Goal: Task Accomplishment & Management: Complete application form

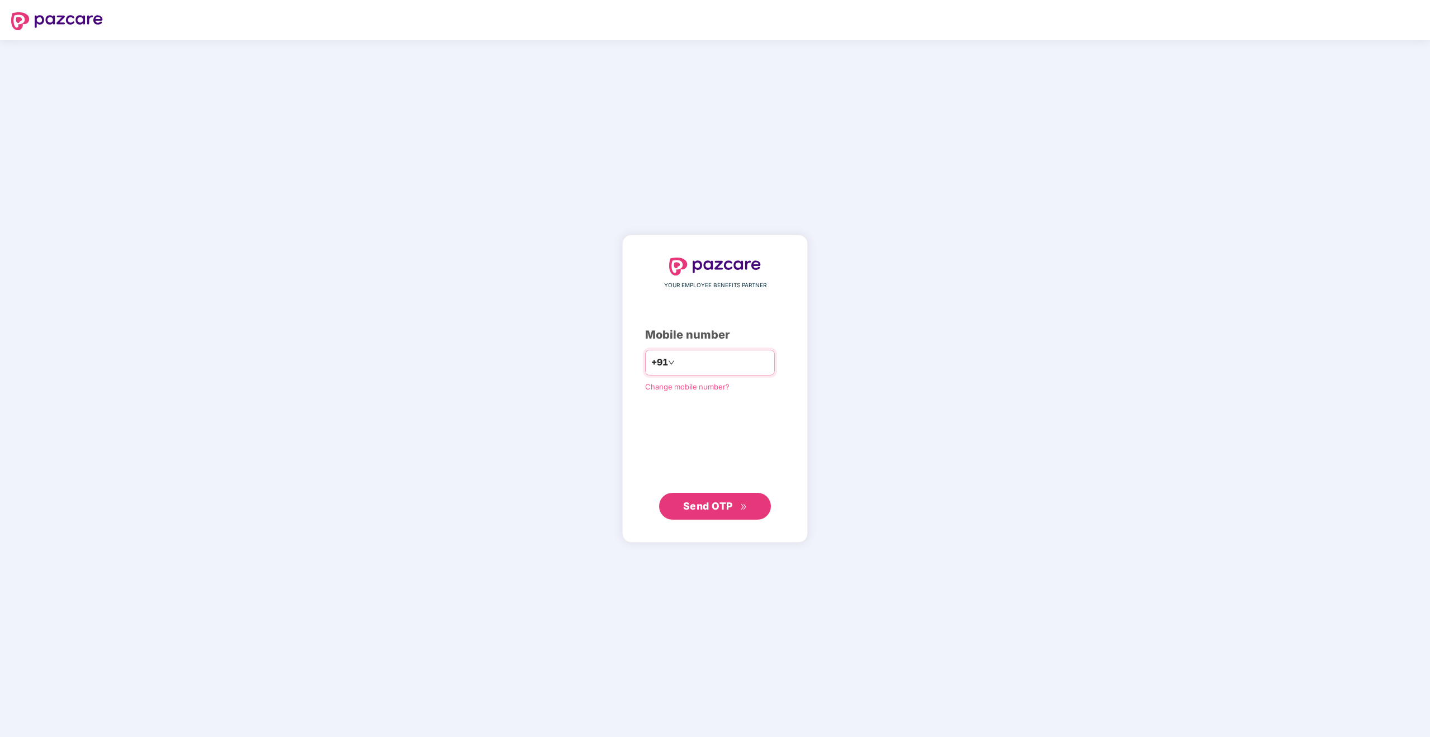
click at [705, 360] on input "number" at bounding box center [723, 363] width 92 height 18
type input "**********"
click at [729, 499] on span "Send OTP" at bounding box center [715, 506] width 64 height 16
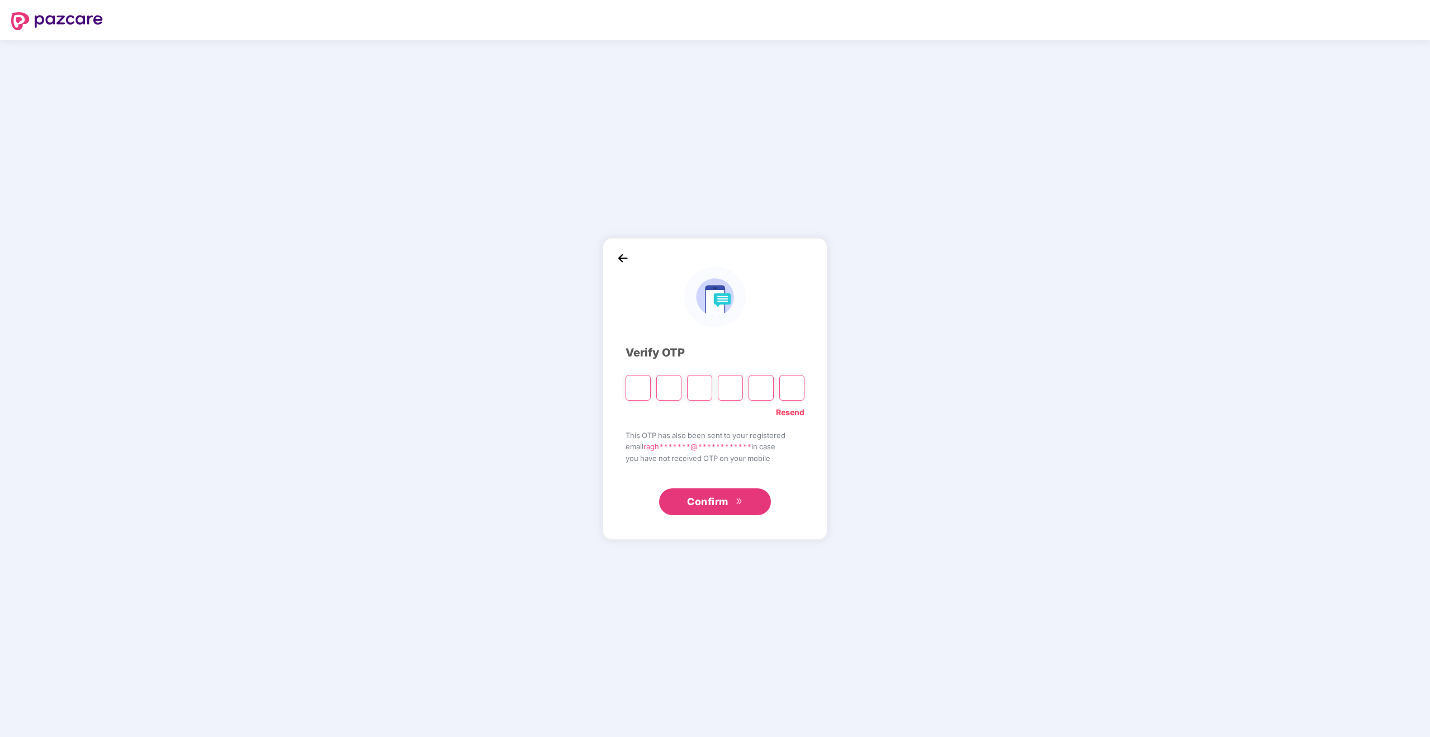
type input "*"
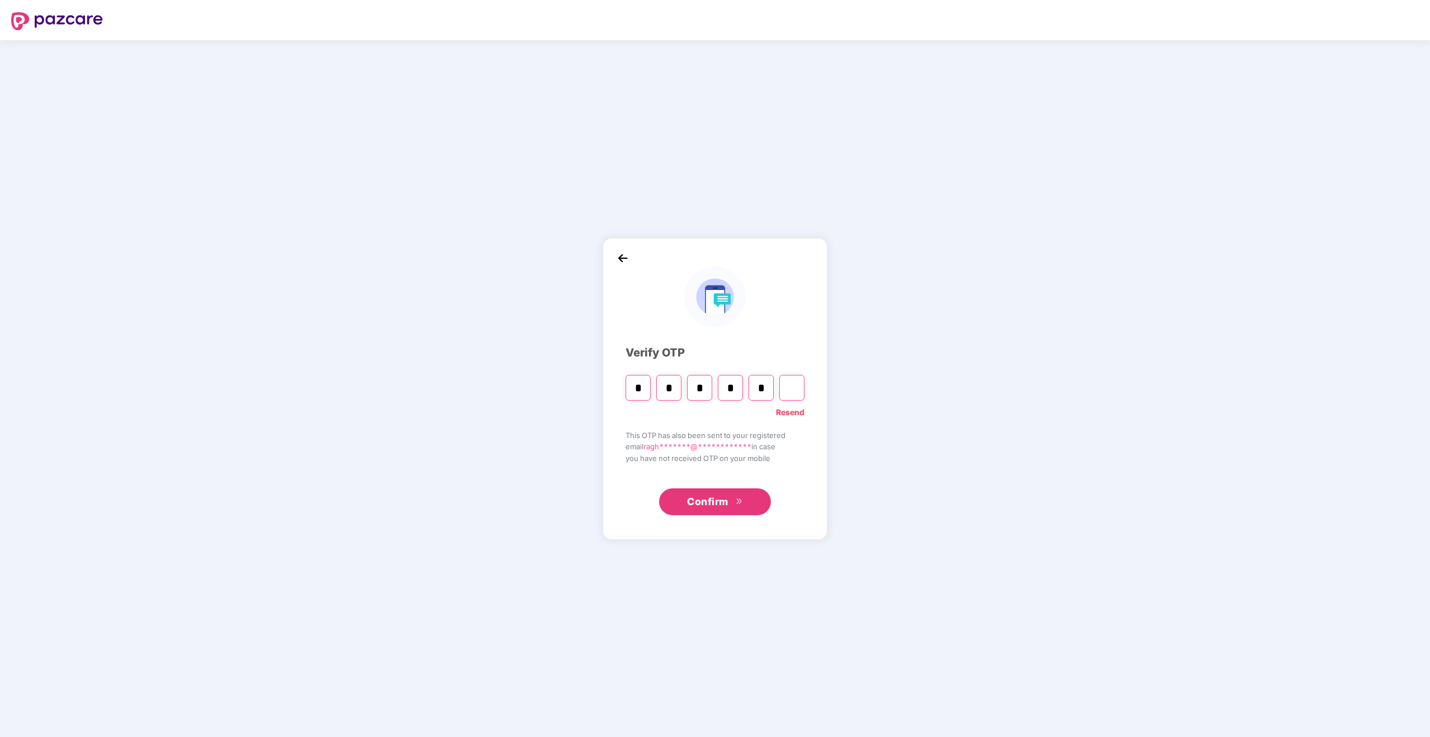
type input "*"
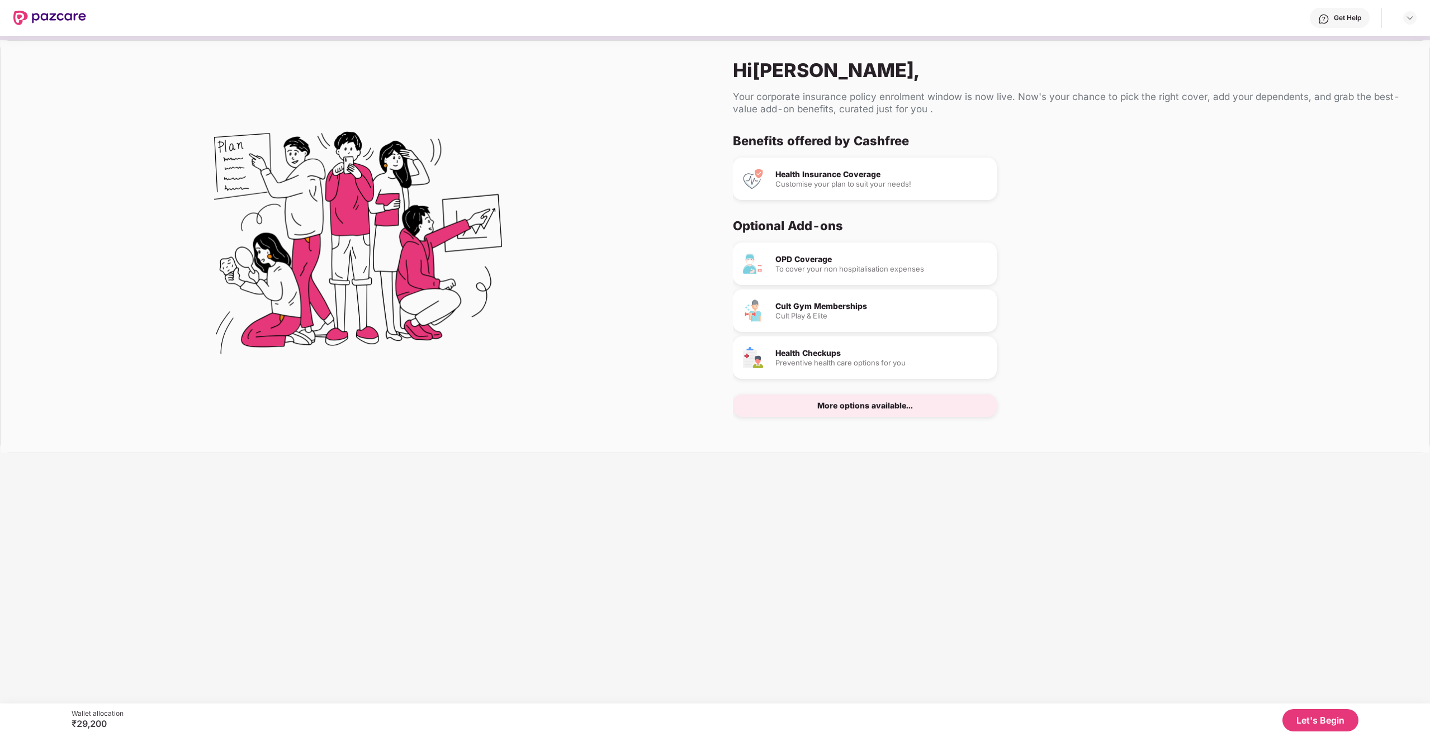
click at [1322, 716] on button "Let's Begin" at bounding box center [1320, 720] width 76 height 22
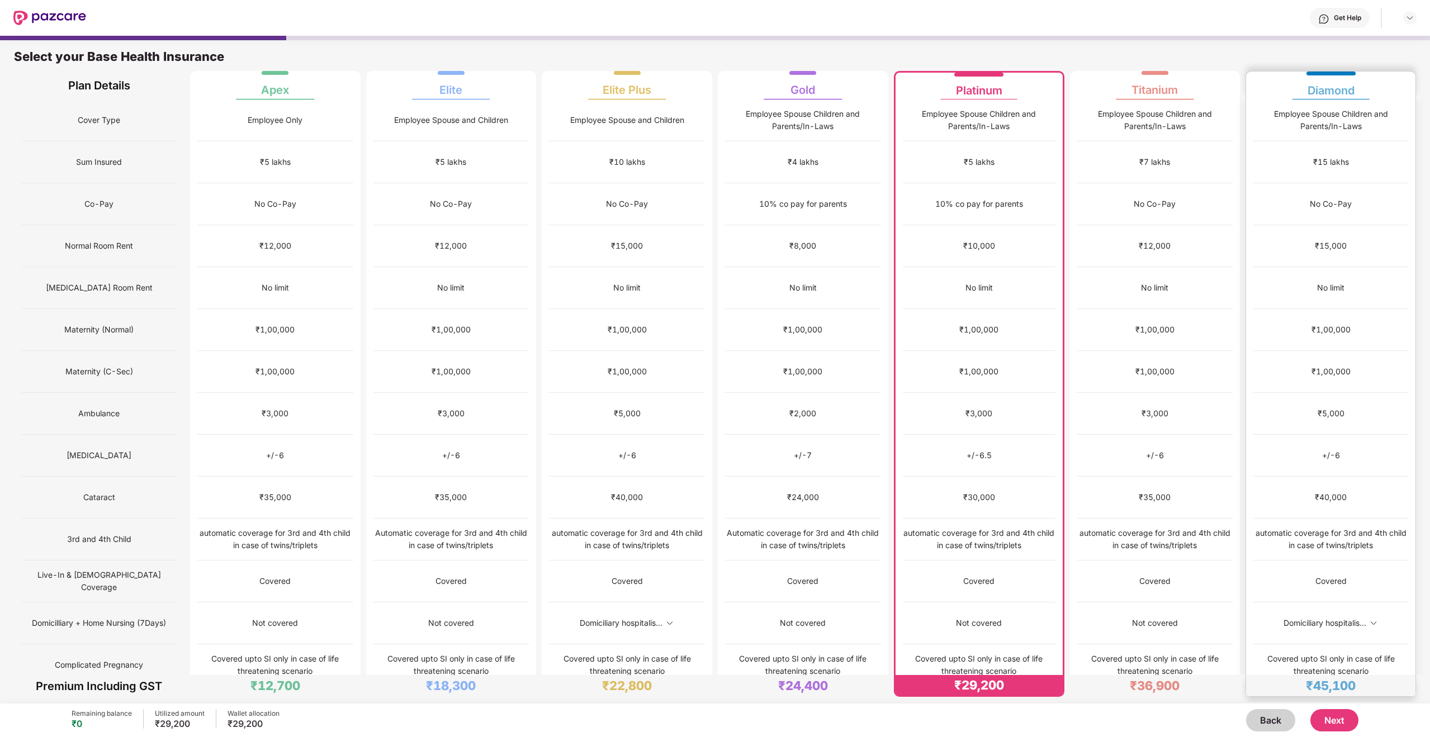
click at [1286, 84] on div "Diamond" at bounding box center [1330, 86] width 155 height 28
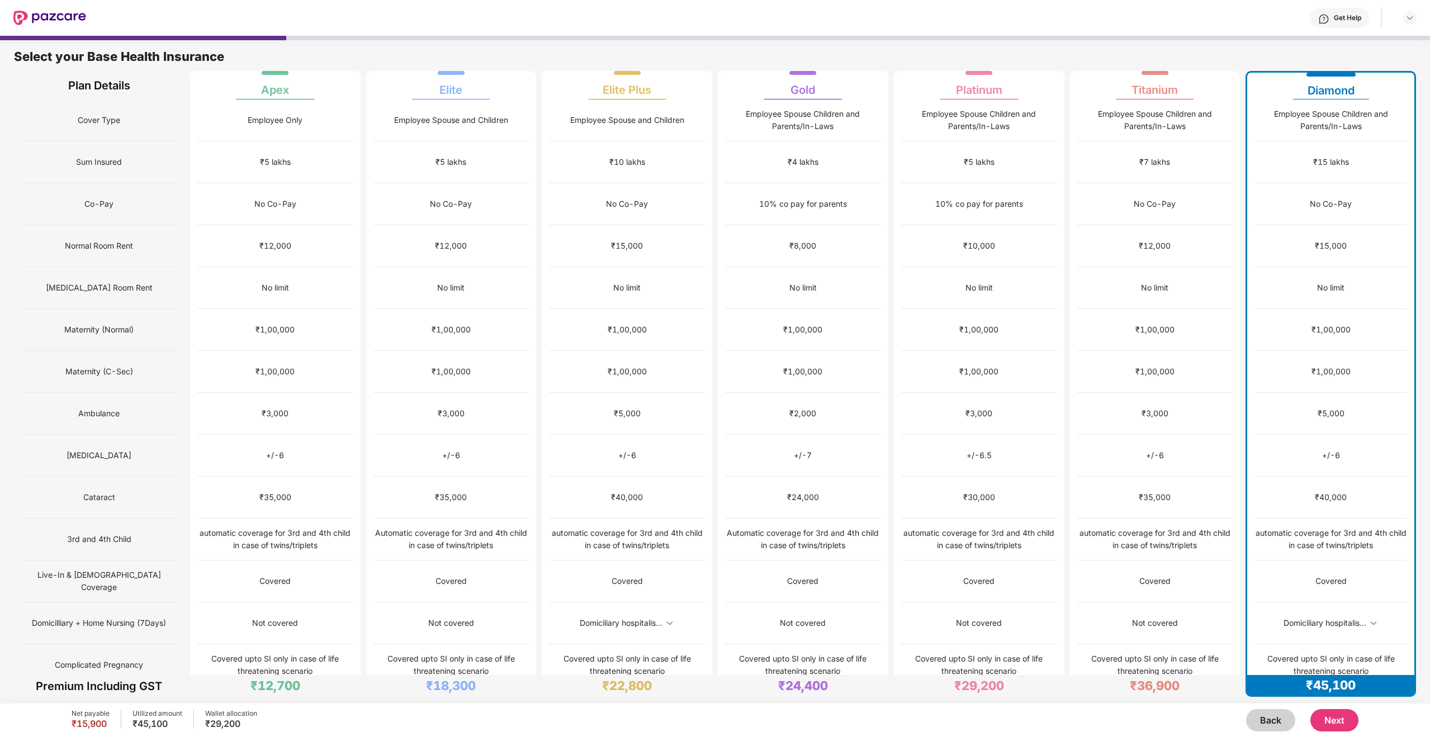
click at [1326, 198] on div "No Co-Pay" at bounding box center [1330, 204] width 42 height 12
copy div "No Co-Pay"
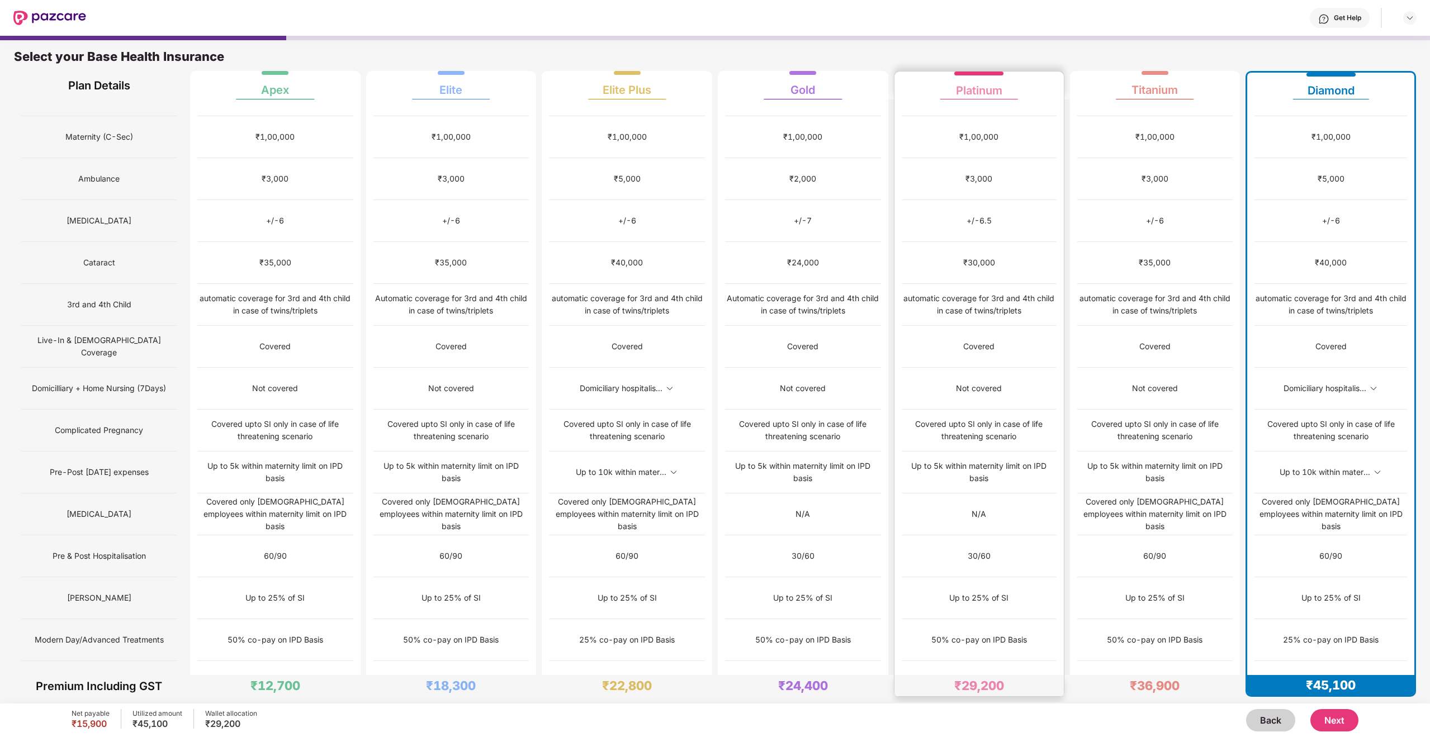
scroll to position [388, 0]
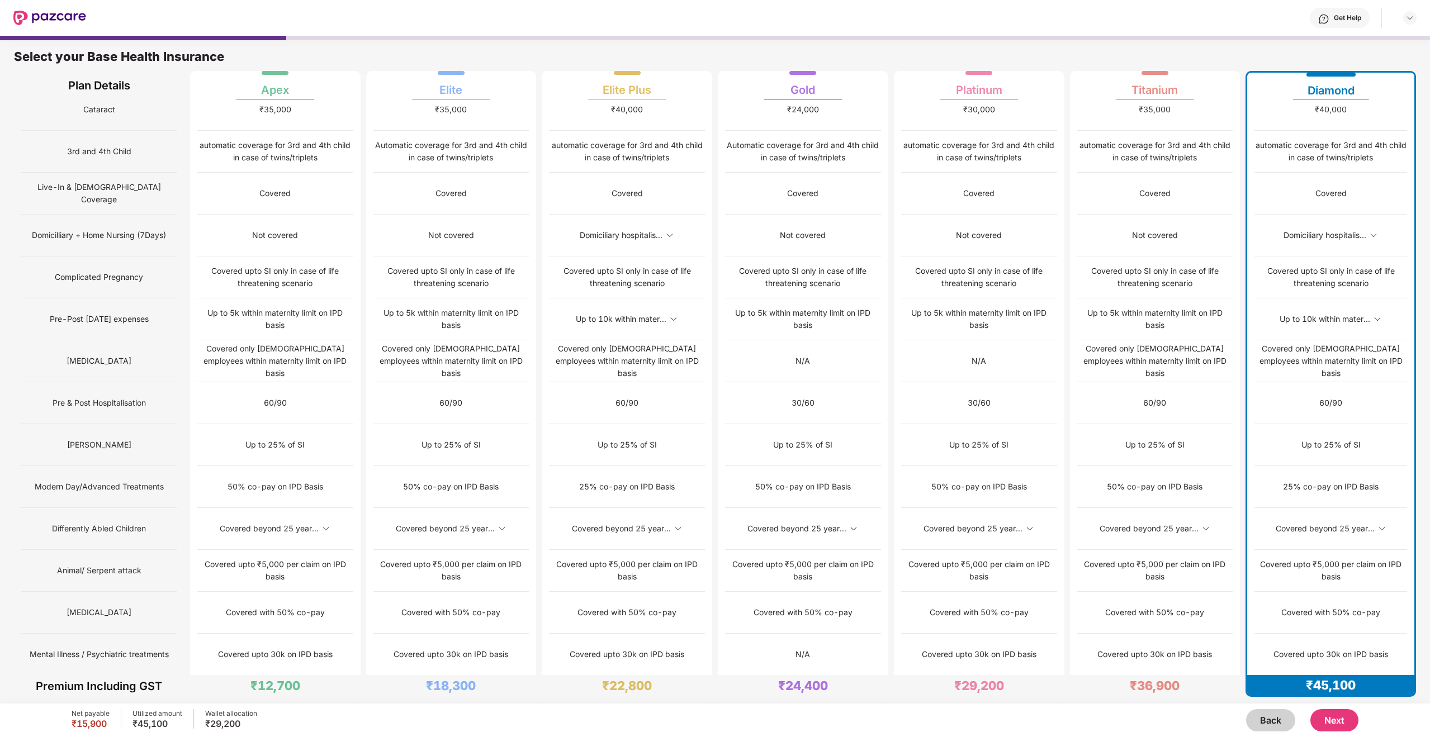
click at [1377, 524] on img at bounding box center [1381, 528] width 9 height 9
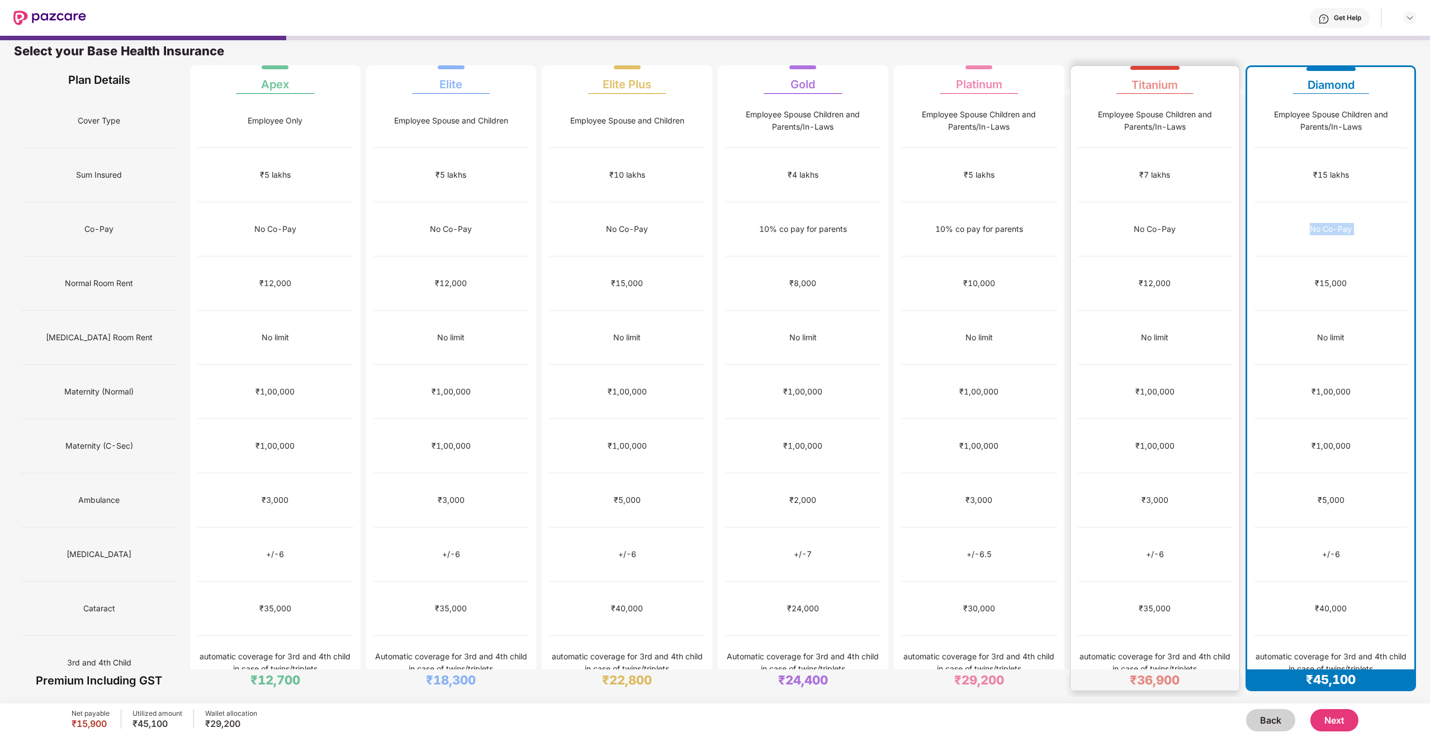
scroll to position [8, 0]
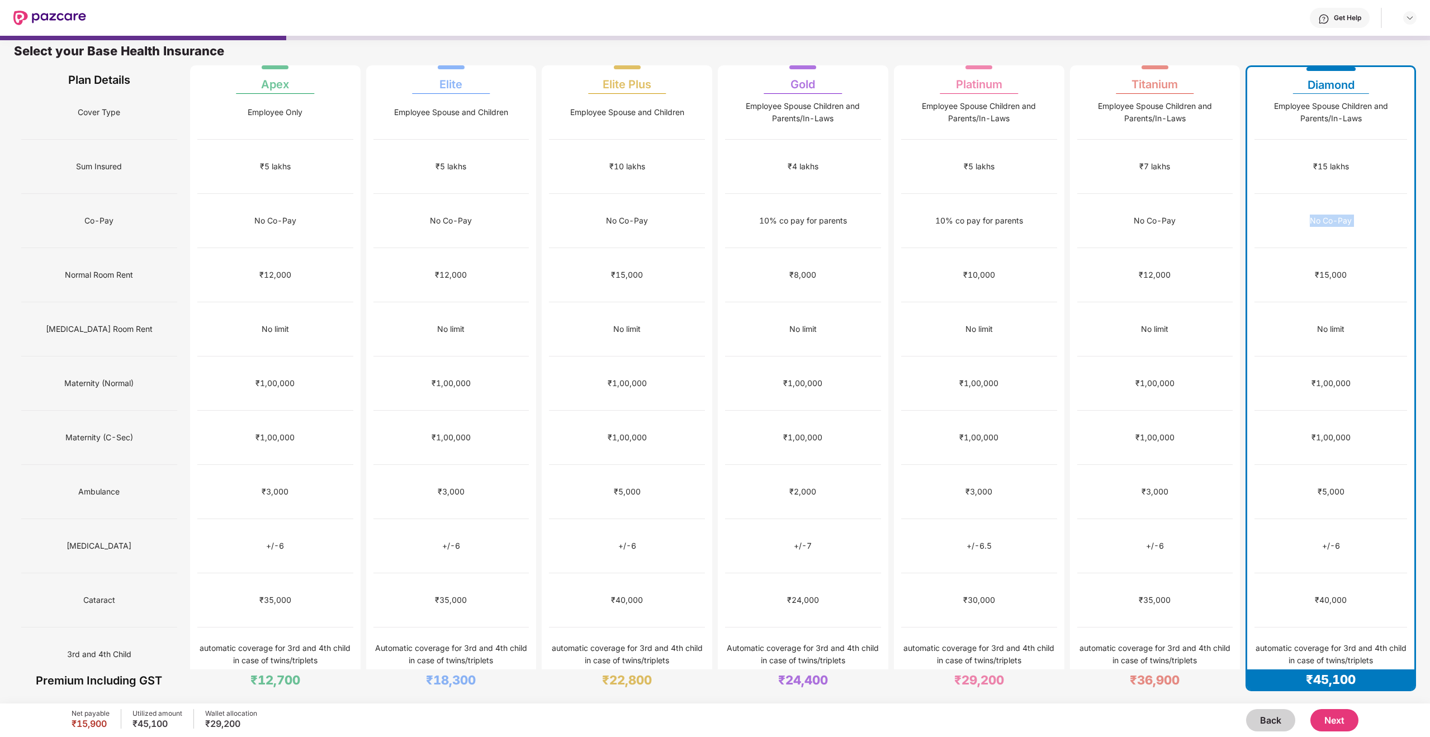
click at [1337, 719] on button "Next" at bounding box center [1334, 720] width 48 height 22
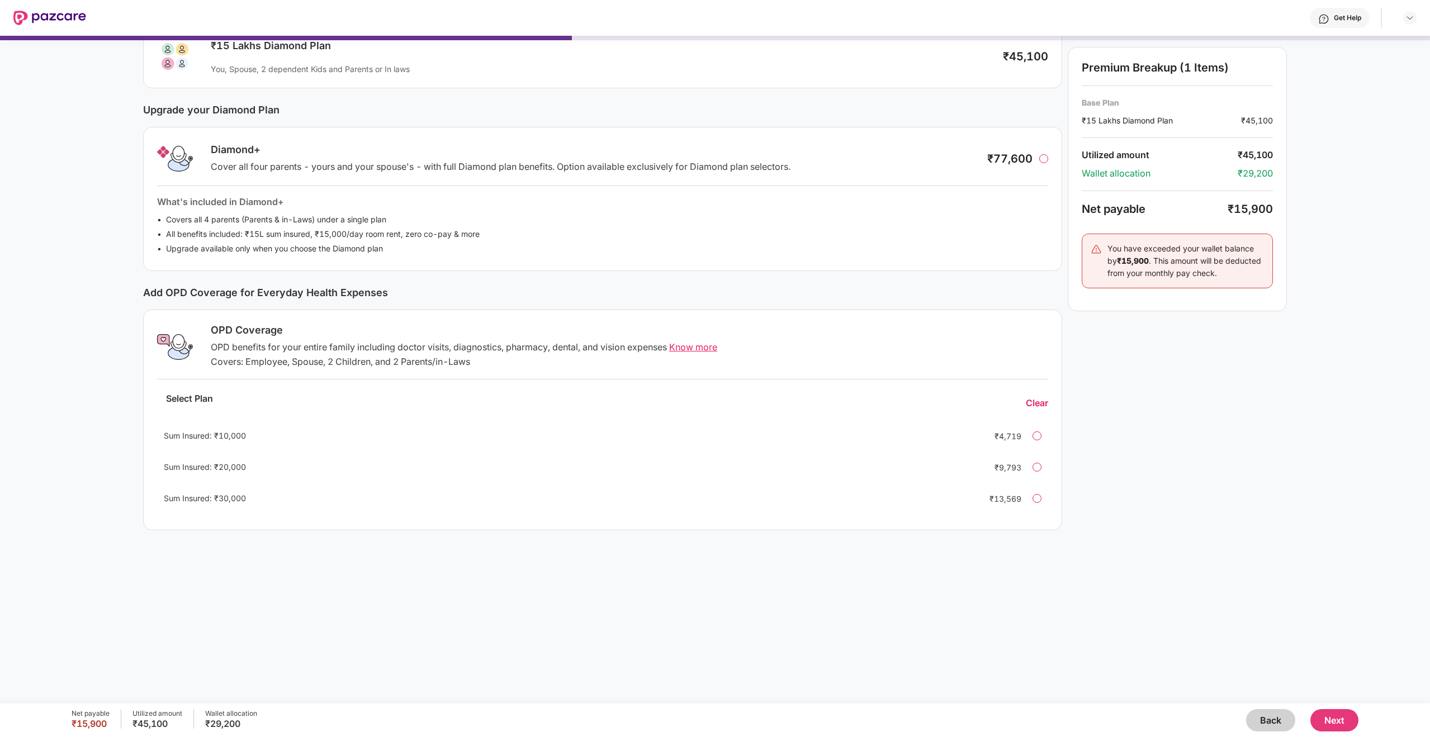
scroll to position [95, 0]
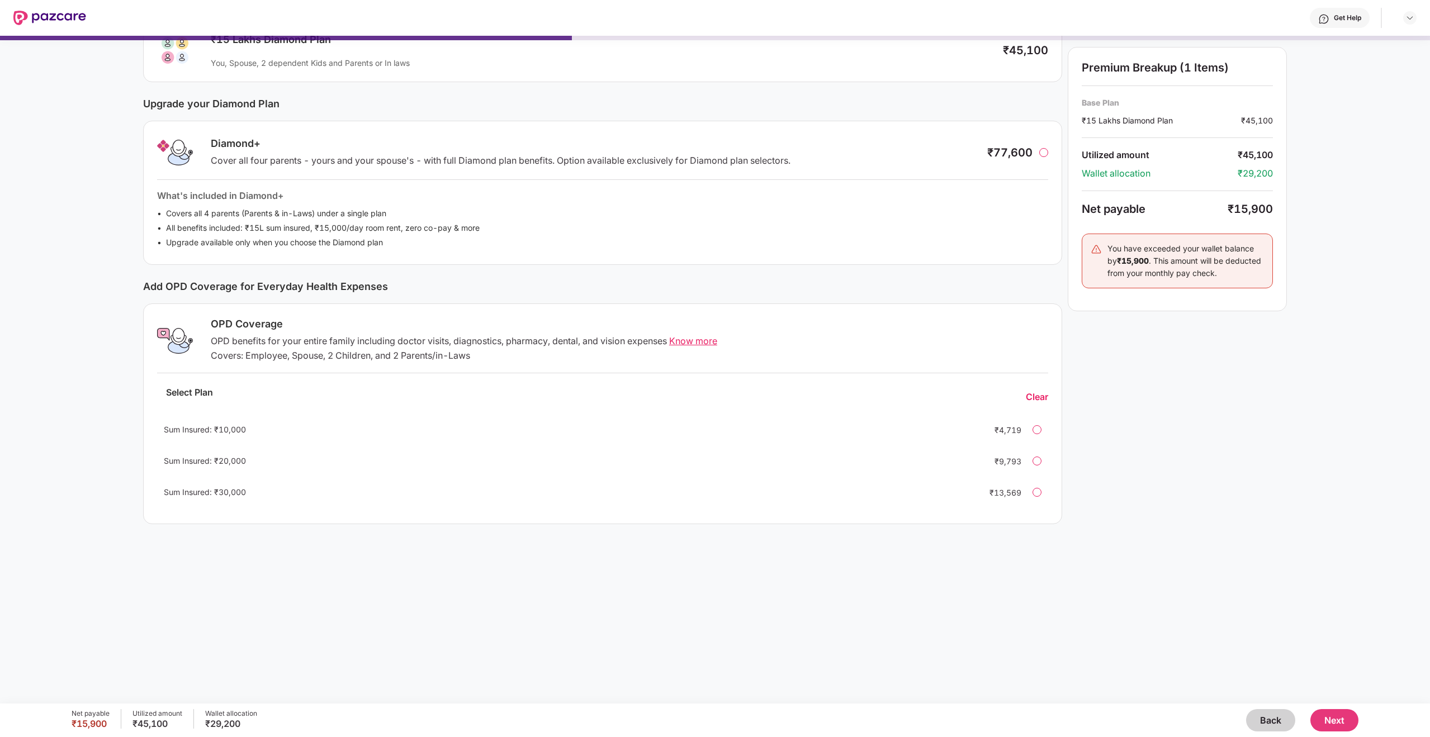
click at [1333, 711] on button "Next" at bounding box center [1334, 720] width 48 height 22
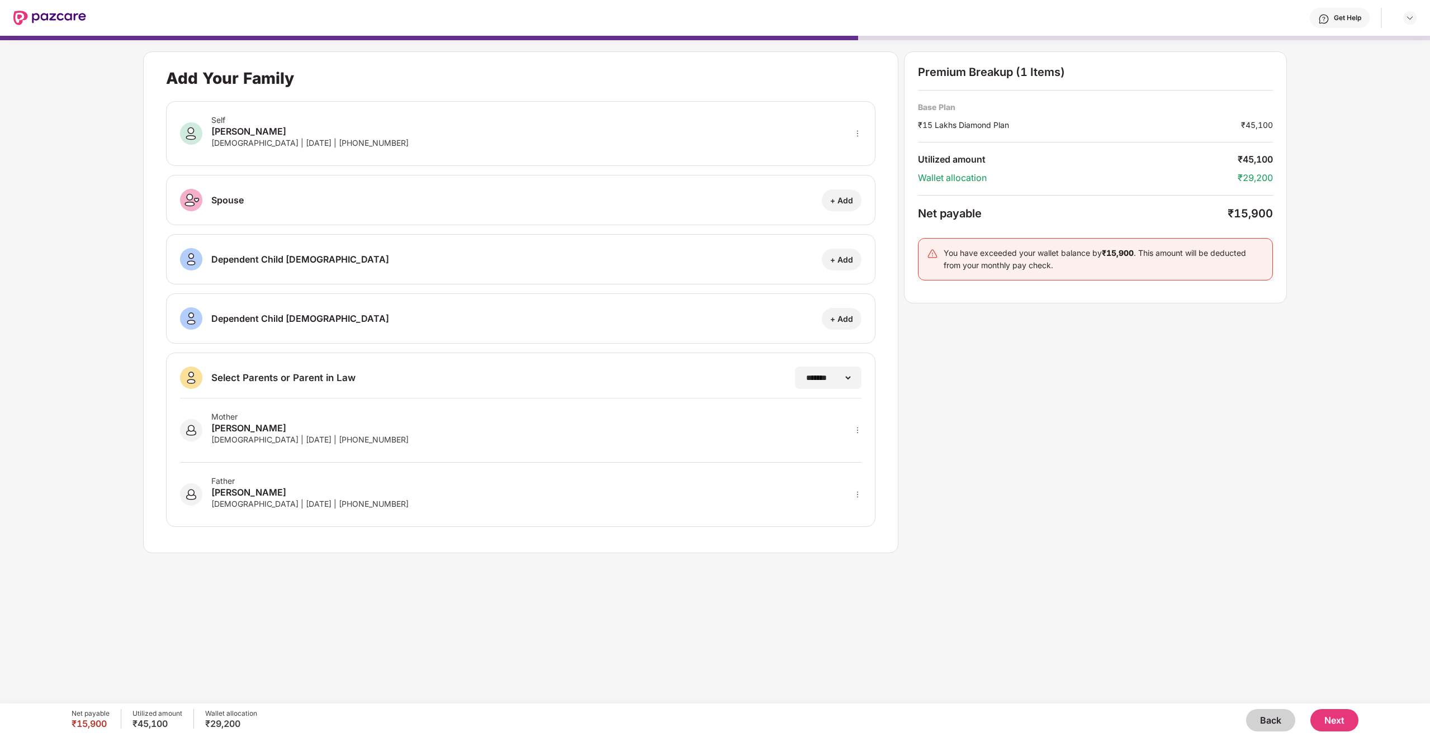
click at [1337, 718] on button "Next" at bounding box center [1334, 720] width 48 height 22
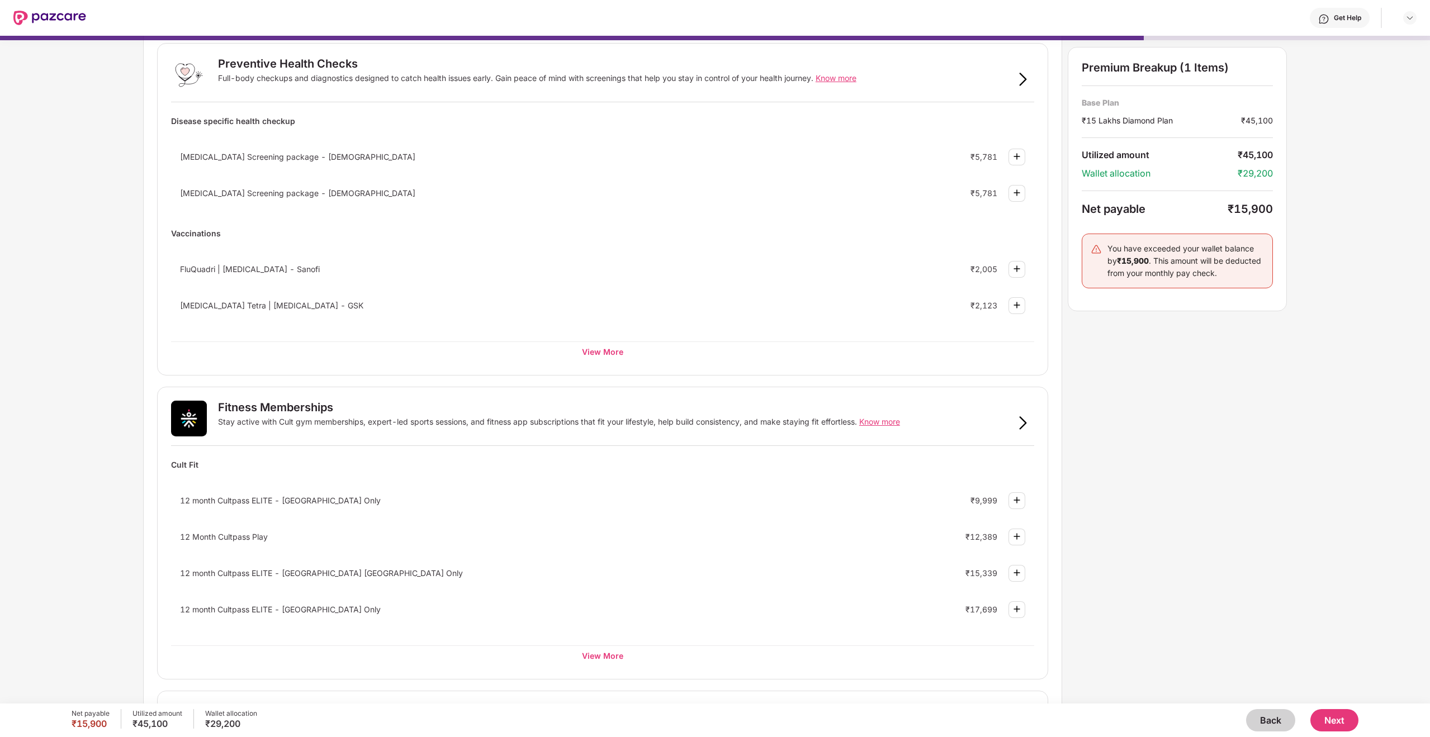
scroll to position [0, 0]
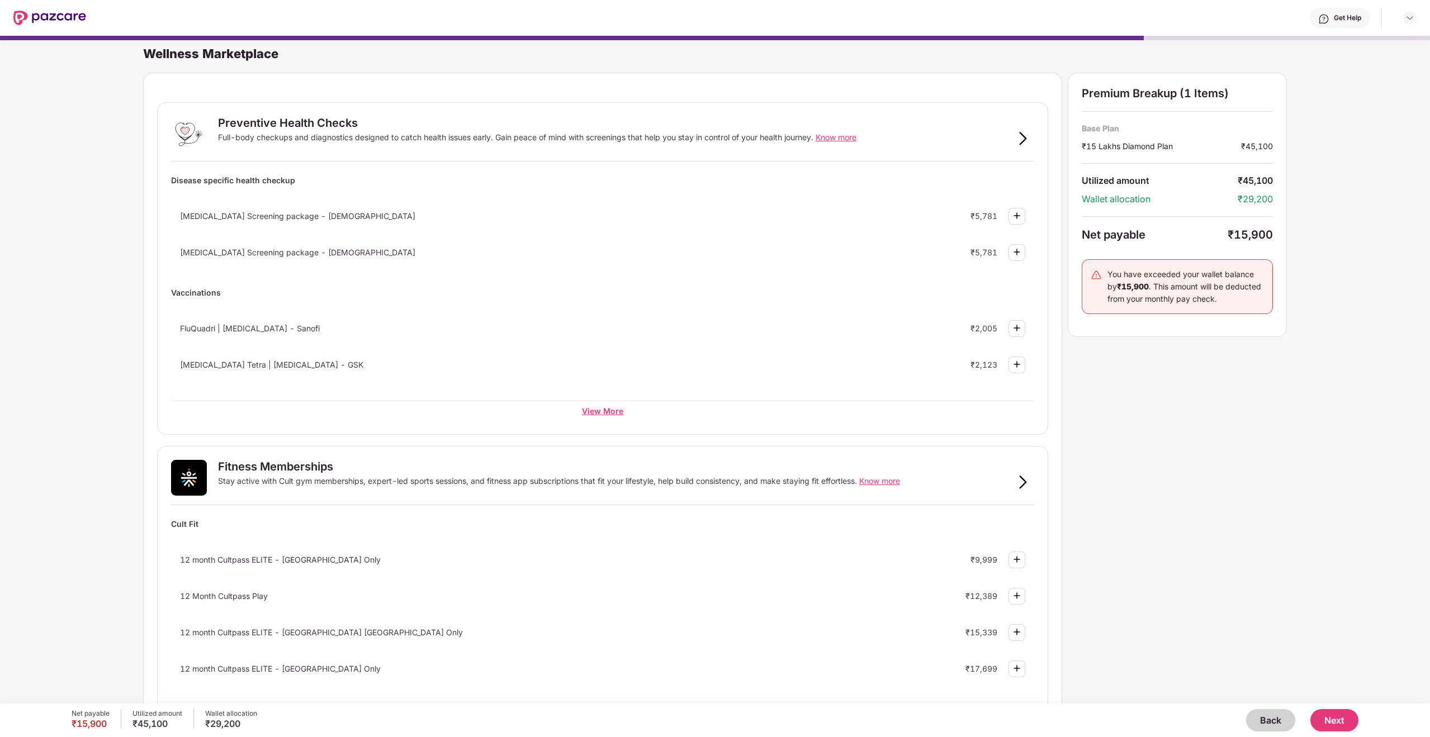
click at [609, 407] on div "View More" at bounding box center [602, 411] width 863 height 20
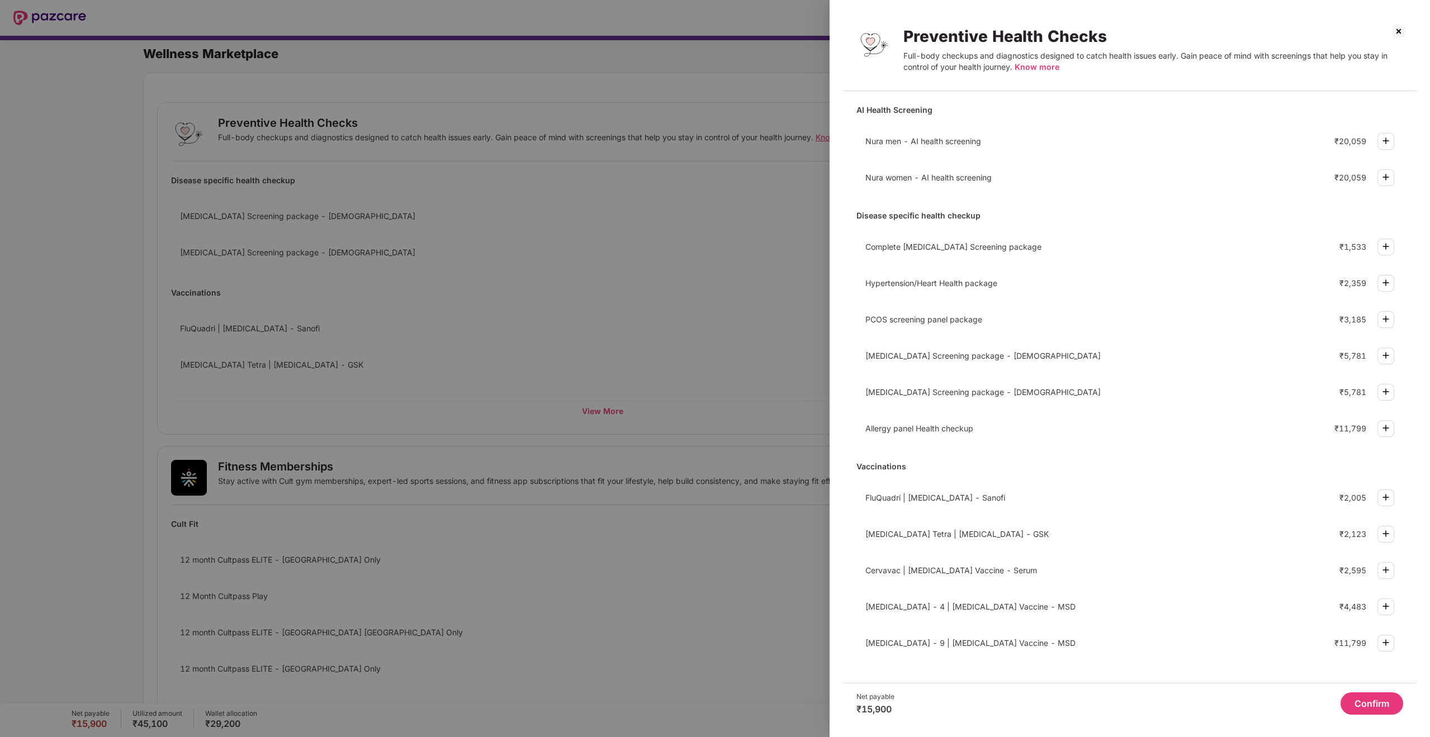
click at [928, 250] on span "Complete [MEDICAL_DATA] Screening package" at bounding box center [953, 247] width 176 height 10
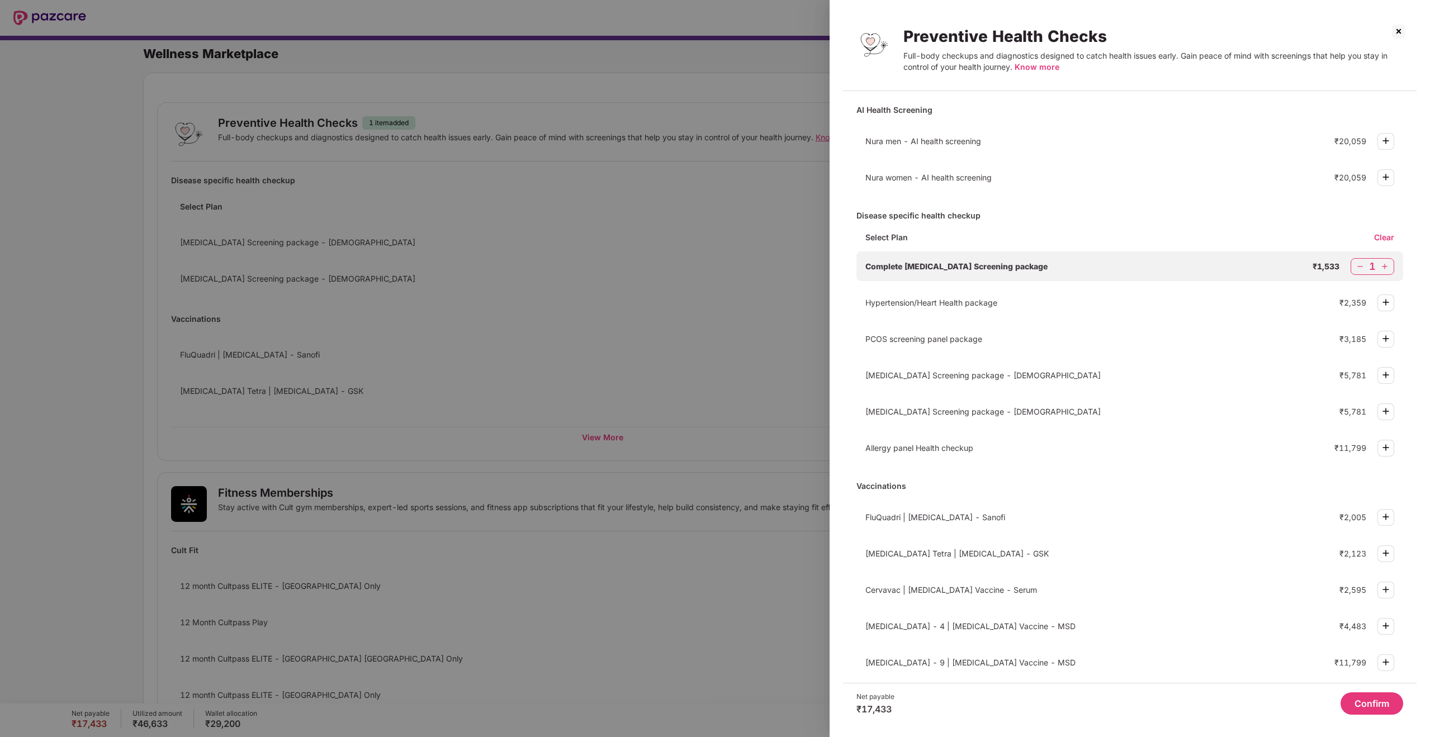
click at [1356, 265] on img at bounding box center [1359, 266] width 11 height 11
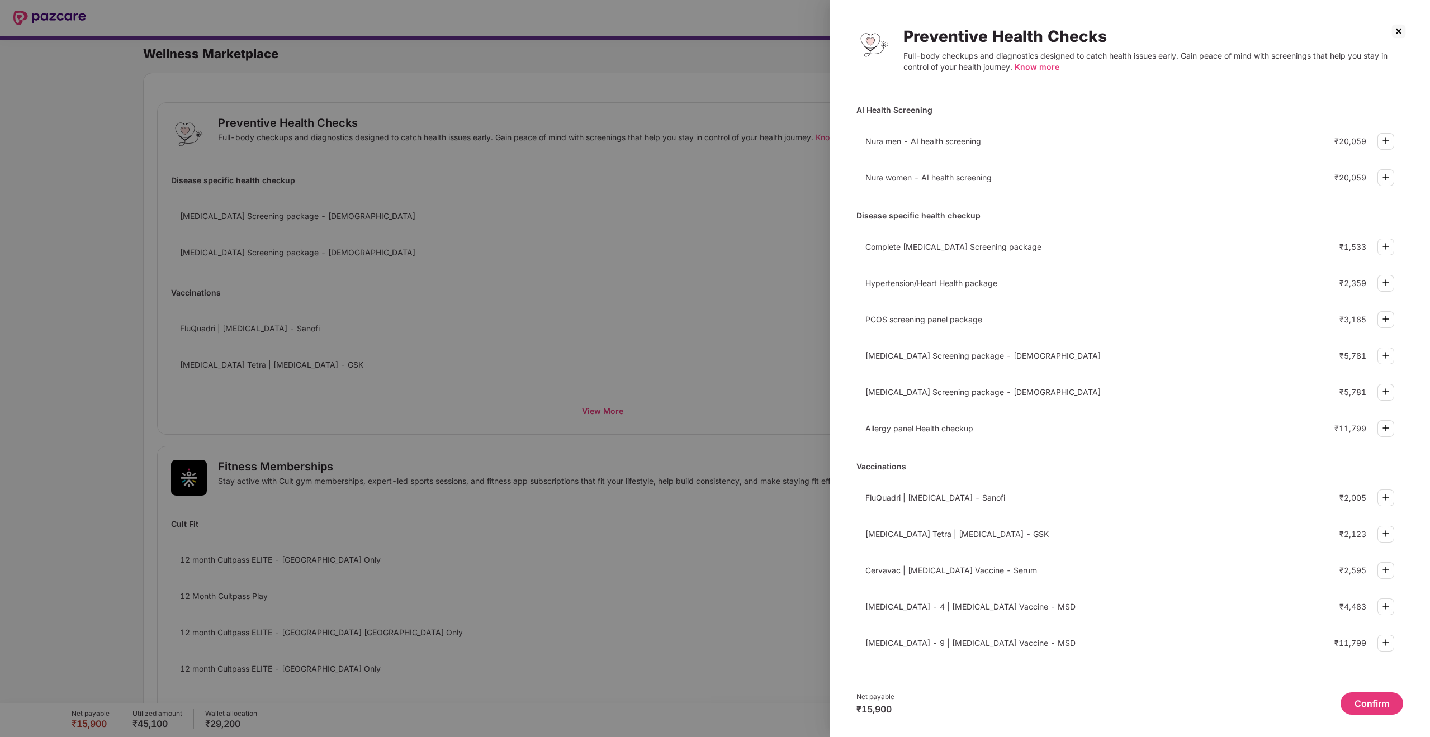
click at [1397, 31] on img at bounding box center [1398, 31] width 18 height 18
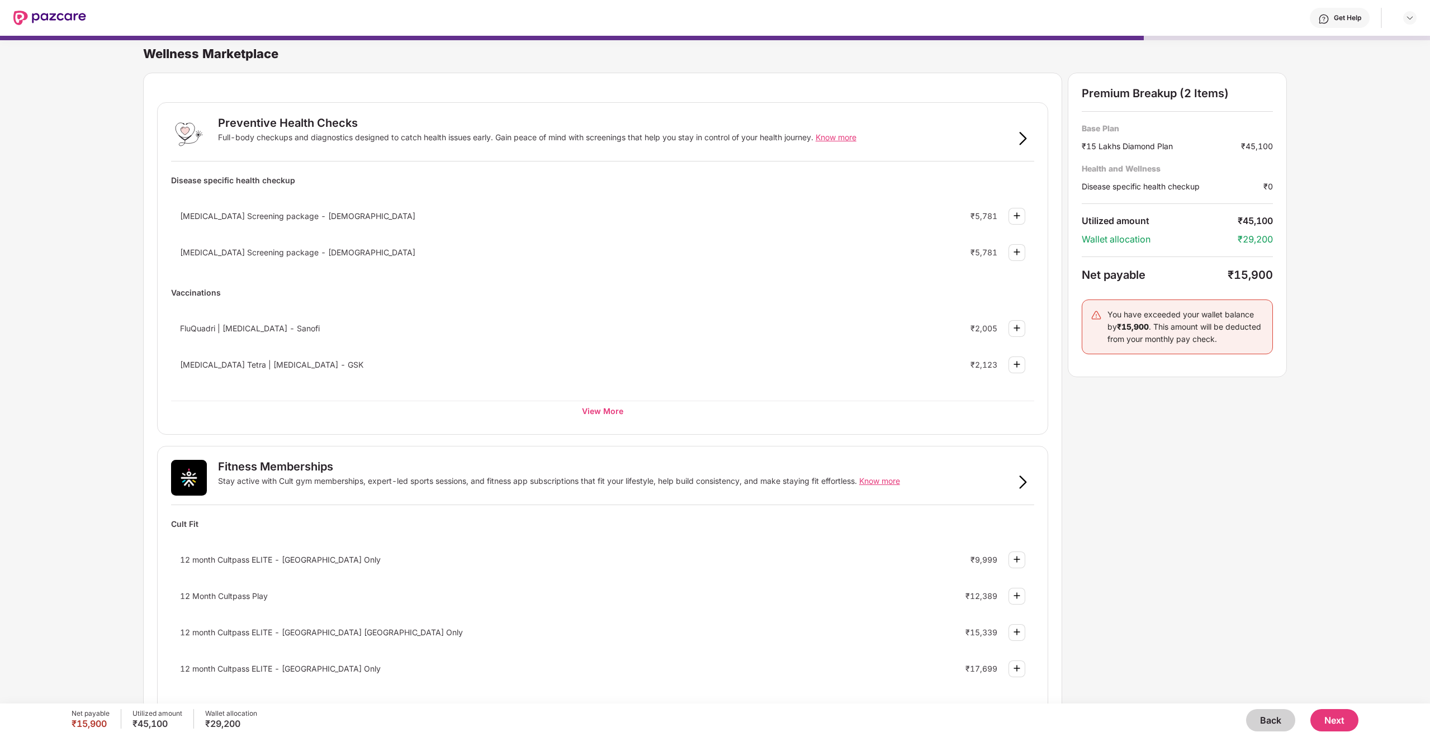
click at [1016, 136] on img at bounding box center [1022, 138] width 13 height 13
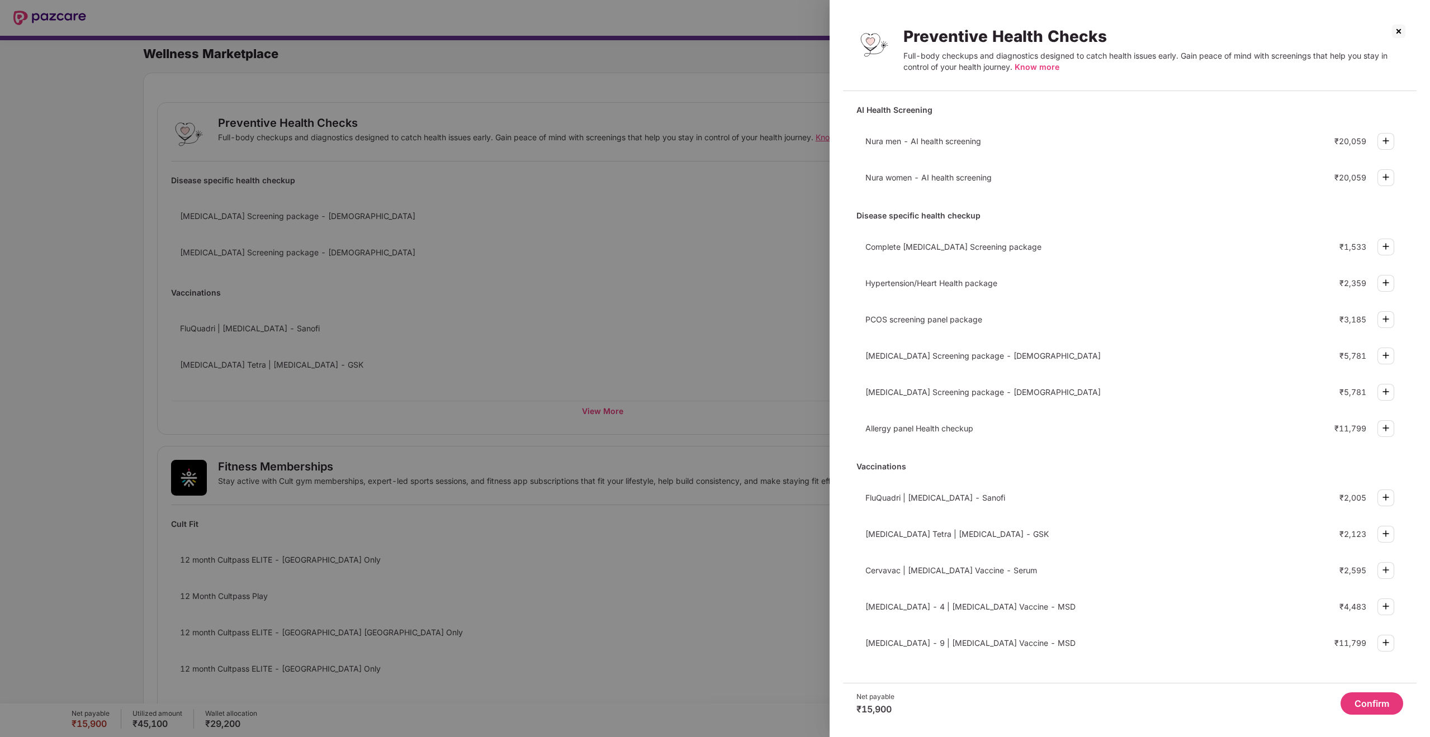
scroll to position [2, 0]
click at [1401, 32] on img at bounding box center [1398, 31] width 18 height 18
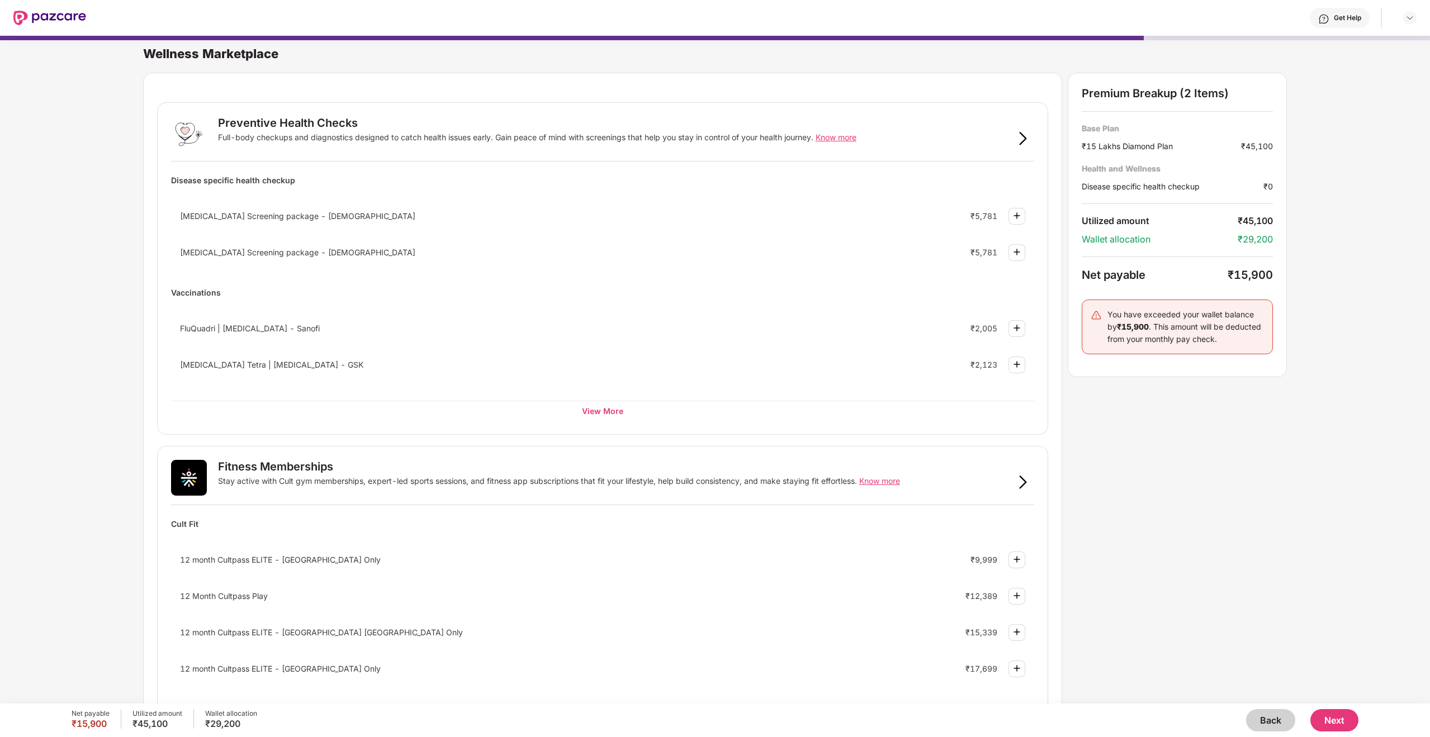
scroll to position [335, 0]
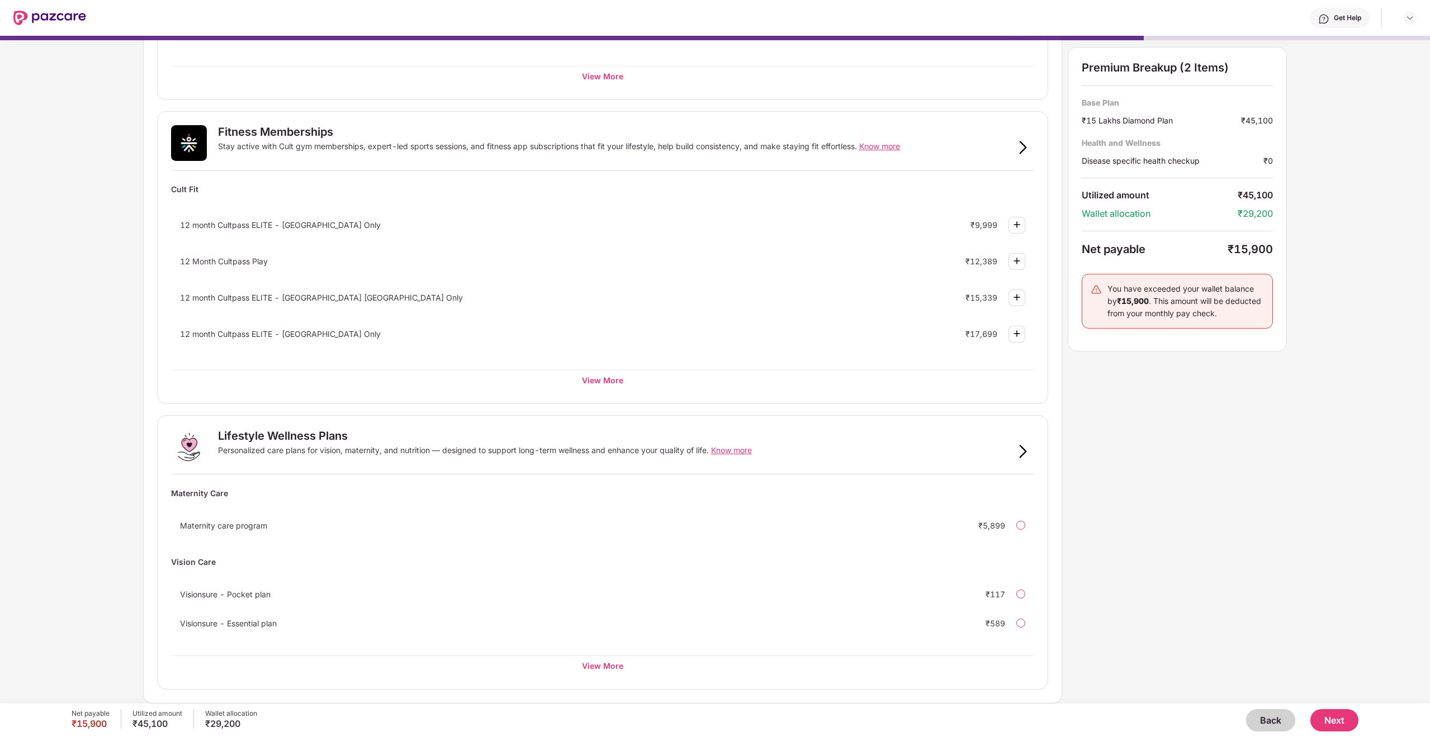
click at [1338, 719] on button "Next" at bounding box center [1334, 720] width 48 height 22
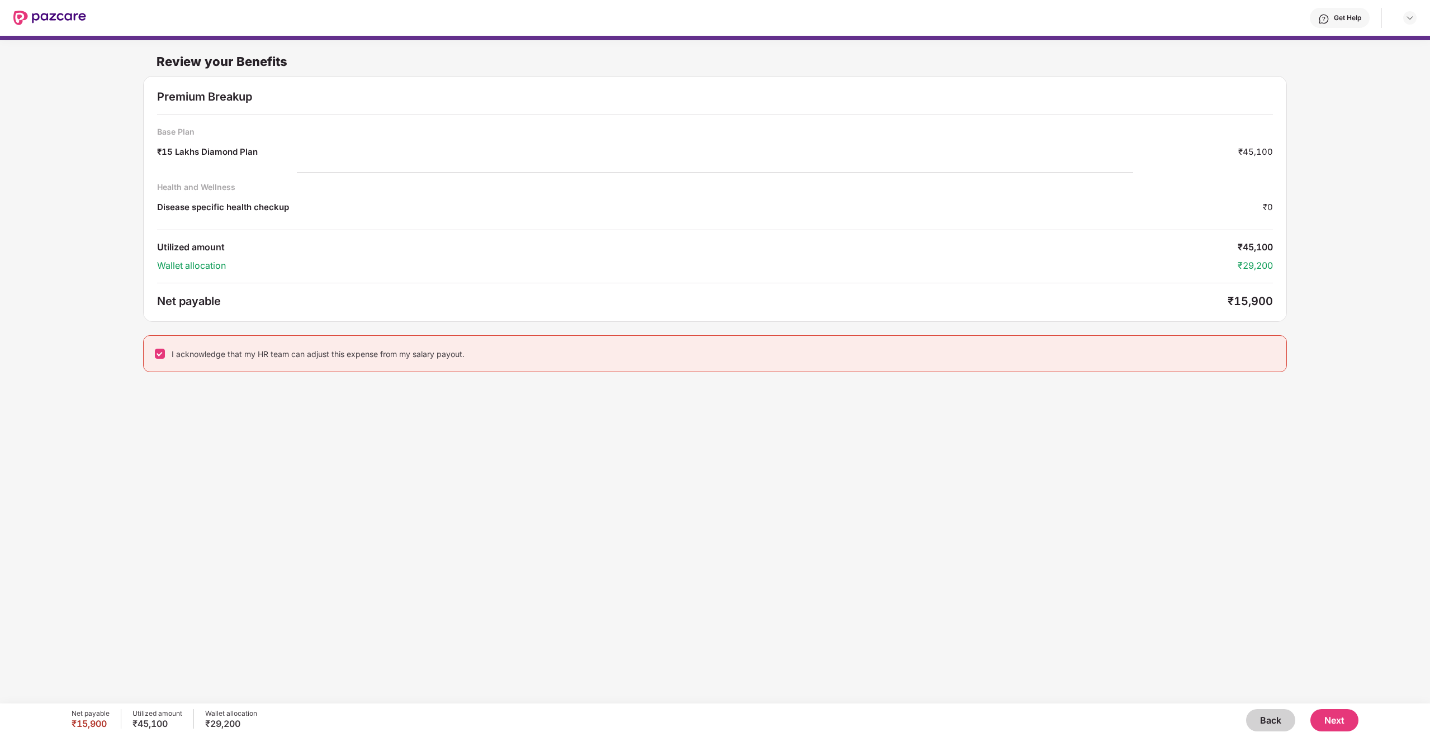
click at [1342, 724] on button "Next" at bounding box center [1334, 720] width 48 height 22
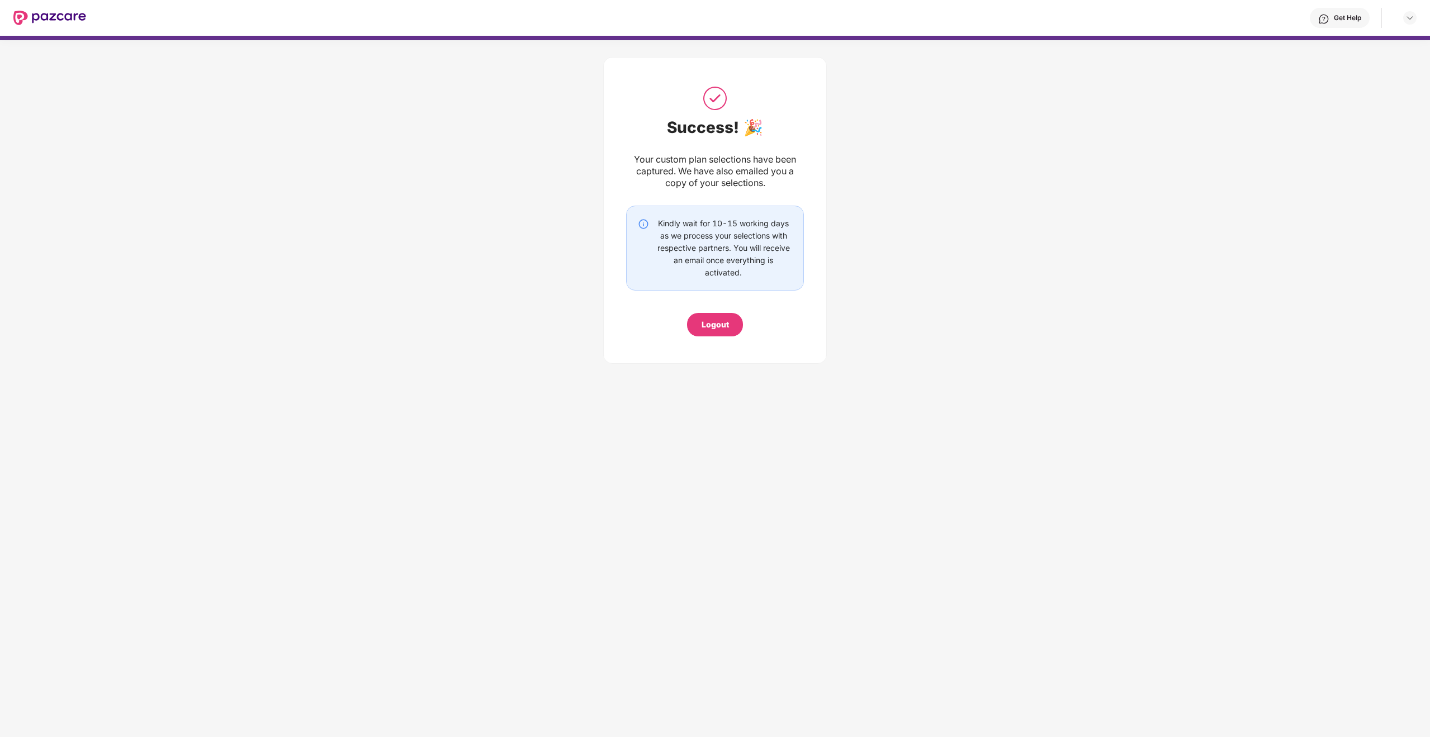
click at [729, 324] on div "Logout" at bounding box center [715, 324] width 56 height 23
